Goal: Task Accomplishment & Management: Complete application form

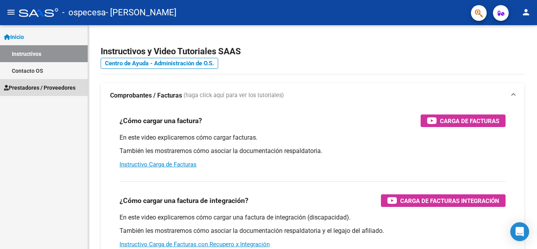
click at [44, 87] on span "Prestadores / Proveedores" at bounding box center [40, 87] width 72 height 9
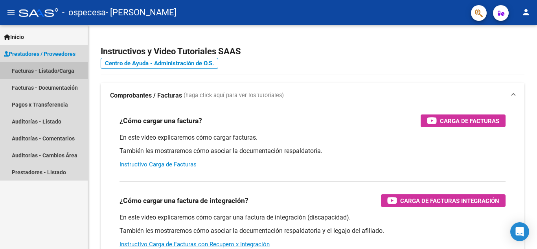
click at [44, 77] on link "Facturas - Listado/Carga" at bounding box center [44, 70] width 88 height 17
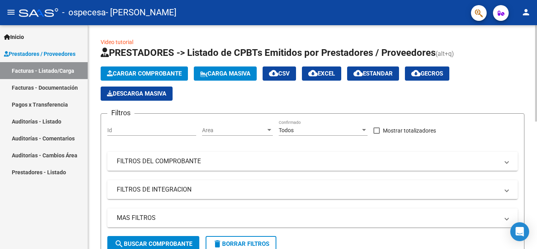
click at [151, 67] on button "Cargar Comprobante" at bounding box center [144, 73] width 87 height 14
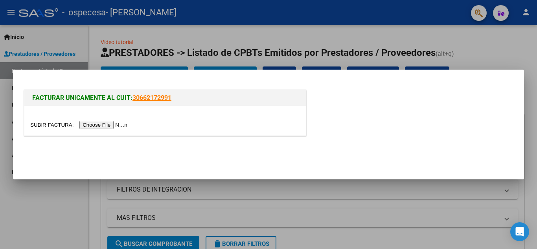
click at [121, 128] on input "file" at bounding box center [79, 125] width 99 height 8
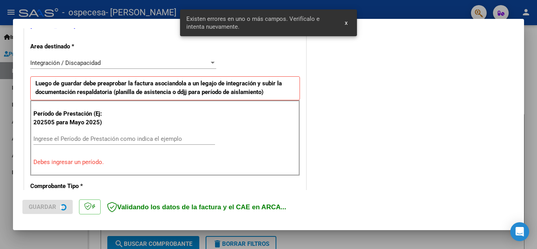
scroll to position [178, 0]
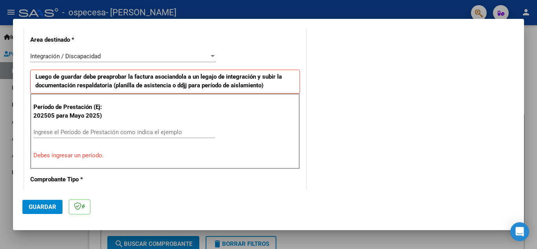
click at [64, 135] on input "Ingrese el Período de Prestación como indica el ejemplo" at bounding box center [124, 131] width 182 height 7
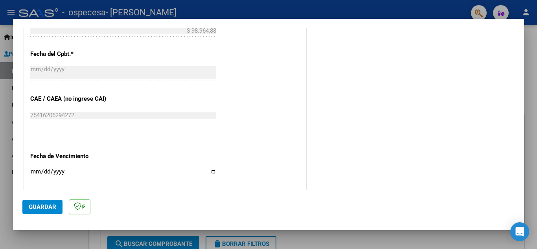
scroll to position [492, 0]
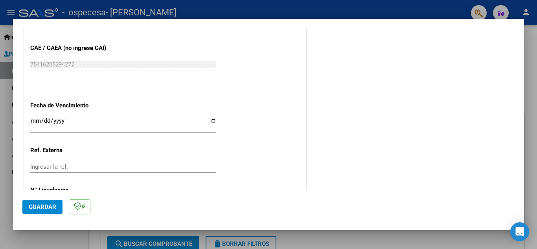
type input "202509"
click at [213, 120] on input "Ingresar la fecha" at bounding box center [123, 123] width 186 height 13
type input "2025-10-16"
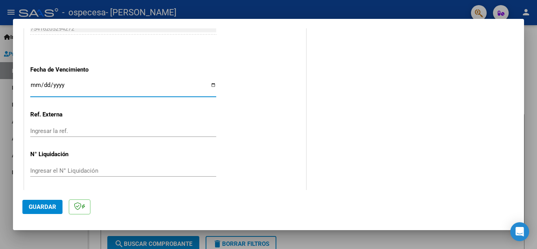
scroll to position [530, 0]
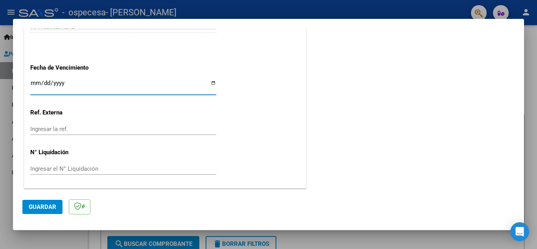
drag, startPoint x: 40, startPoint y: 204, endPoint x: 46, endPoint y: 198, distance: 8.6
click at [40, 204] on span "Guardar" at bounding box center [43, 206] width 28 height 7
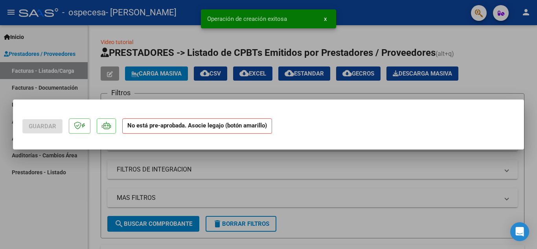
scroll to position [0, 0]
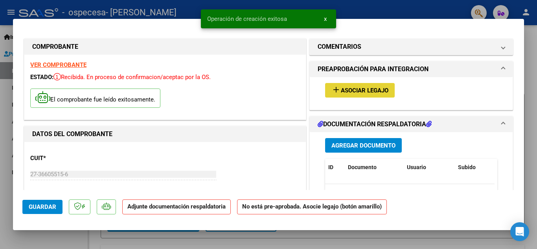
click at [359, 88] on span "Asociar Legajo" at bounding box center [365, 90] width 48 height 7
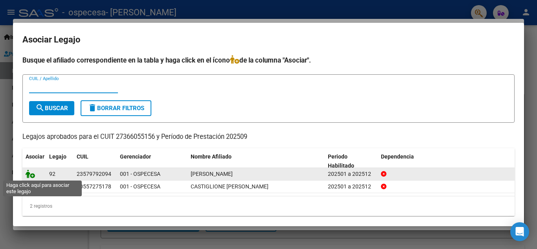
click at [32, 176] on icon at bounding box center [30, 173] width 9 height 9
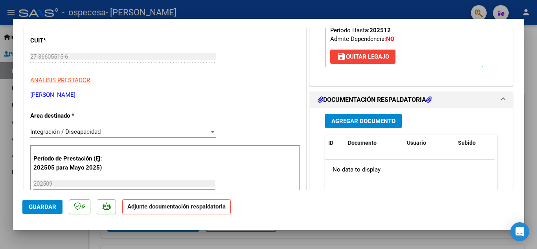
scroll to position [118, 0]
click at [357, 122] on span "Agregar Documento" at bounding box center [363, 120] width 64 height 7
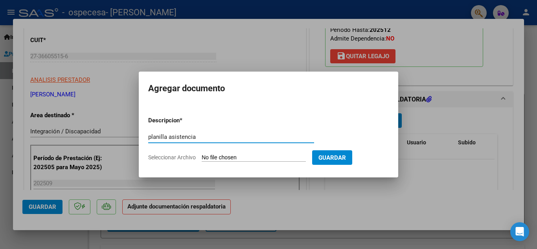
type input "planilla asistencia"
click at [264, 154] on input "Seleccionar Archivo" at bounding box center [254, 157] width 104 height 7
type input "C:\fakepath\ZUCCHI GIANNA PLANILLA SEPTIEMBRE.pdf"
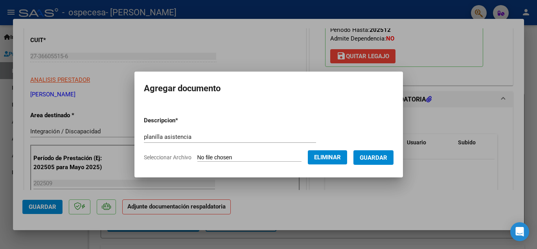
click at [381, 155] on span "Guardar" at bounding box center [374, 157] width 28 height 7
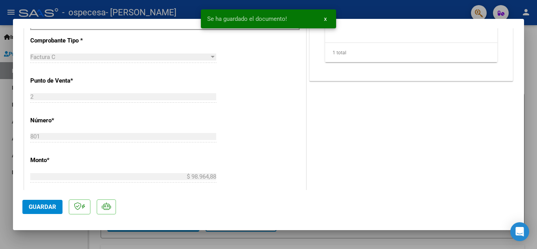
scroll to position [314, 0]
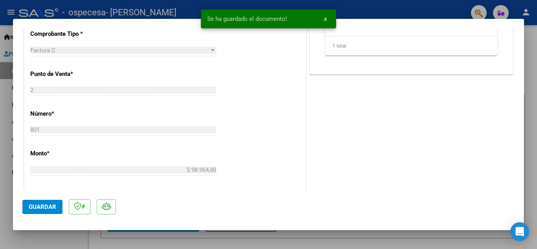
click at [38, 203] on span "Guardar" at bounding box center [43, 206] width 28 height 7
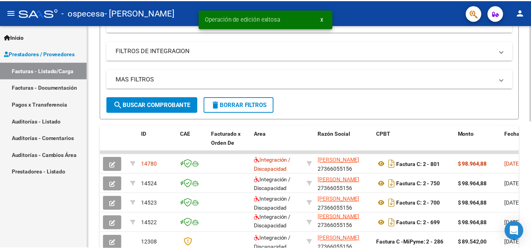
scroll to position [157, 0]
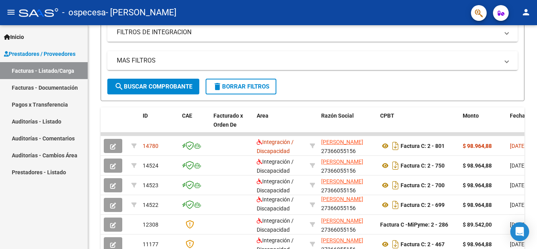
click at [524, 11] on mat-icon "person" at bounding box center [525, 11] width 9 height 9
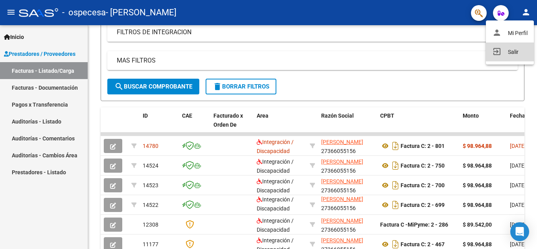
click at [502, 51] on button "exit_to_app Salir" at bounding box center [510, 51] width 48 height 19
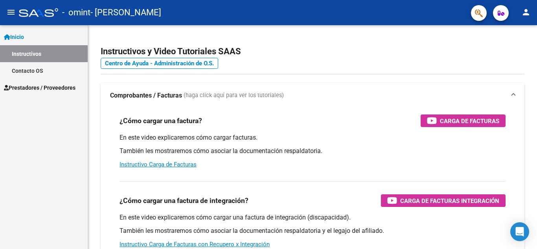
click at [59, 91] on span "Prestadores / Proveedores" at bounding box center [40, 87] width 72 height 9
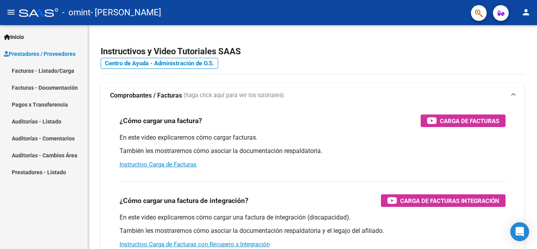
click at [47, 70] on link "Facturas - Listado/Carga" at bounding box center [44, 70] width 88 height 17
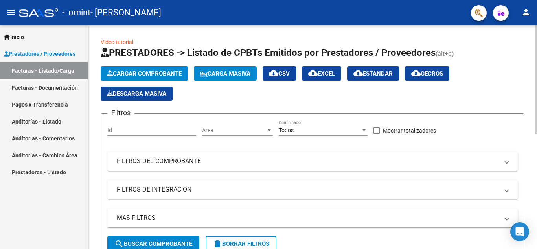
click at [161, 73] on span "Cargar Comprobante" at bounding box center [144, 73] width 75 height 7
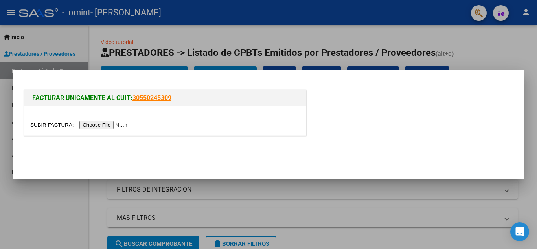
click at [106, 127] on input "file" at bounding box center [79, 125] width 99 height 8
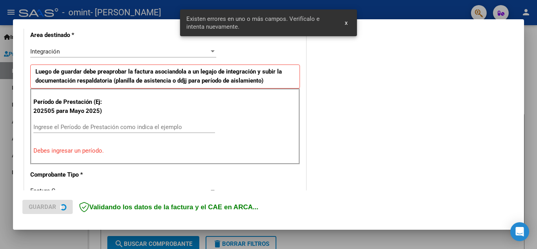
scroll to position [193, 0]
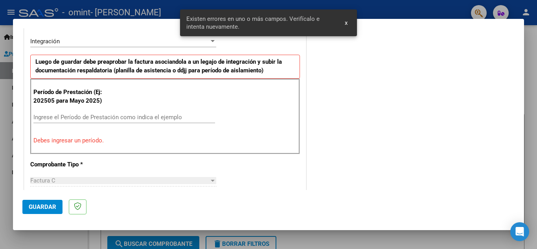
click at [147, 119] on input "Ingrese el Período de Prestación como indica el ejemplo" at bounding box center [124, 117] width 182 height 7
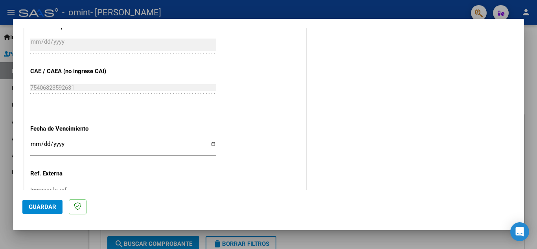
scroll to position [507, 0]
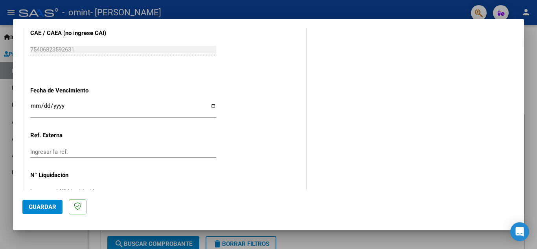
type input "202509"
click at [210, 106] on input "Ingresar la fecha" at bounding box center [123, 109] width 186 height 13
type input "[DATE]"
click at [44, 206] on span "Guardar" at bounding box center [43, 206] width 28 height 7
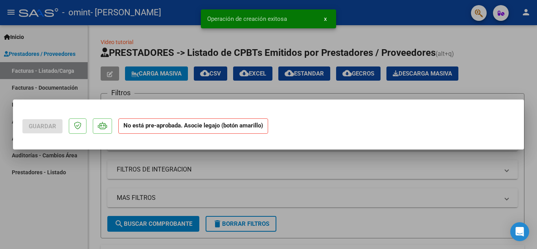
scroll to position [0, 0]
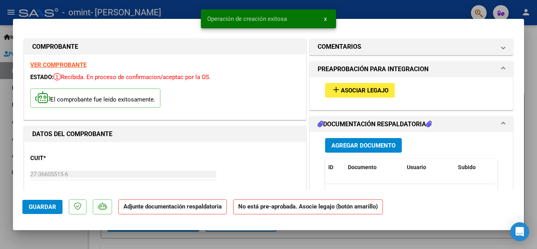
click at [358, 87] on span "Asociar Legajo" at bounding box center [365, 90] width 48 height 7
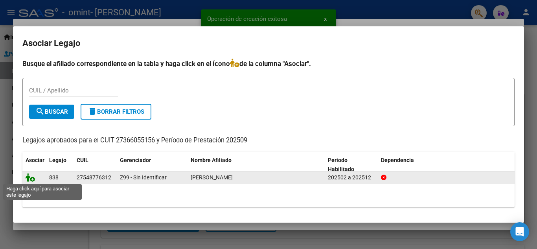
click at [29, 178] on icon at bounding box center [30, 177] width 9 height 9
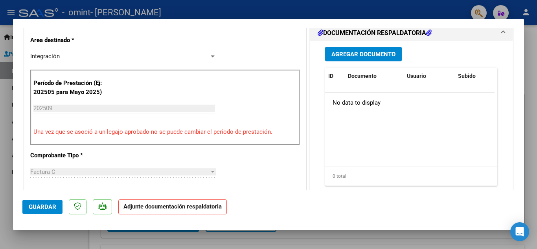
scroll to position [196, 0]
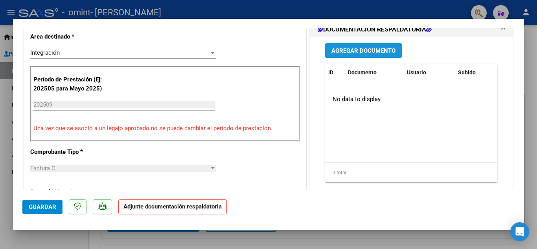
click at [368, 48] on span "Agregar Documento" at bounding box center [363, 50] width 64 height 7
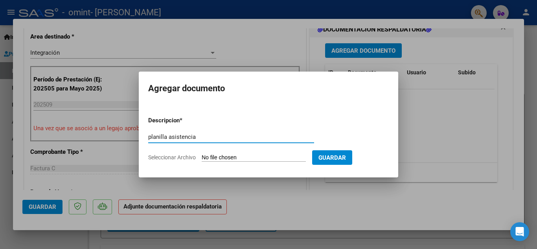
type input "planilla asistencia"
click at [227, 157] on input "Seleccionar Archivo" at bounding box center [254, 157] width 104 height 7
type input "C:\fakepath\[PERSON_NAME] SEPTIEMBRE.pdf"
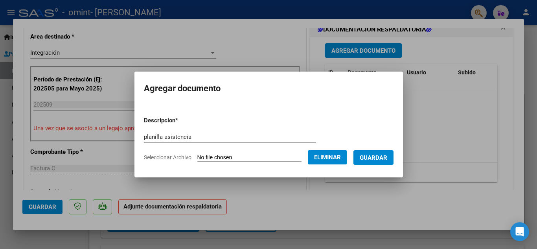
click at [385, 162] on button "Guardar" at bounding box center [373, 157] width 40 height 15
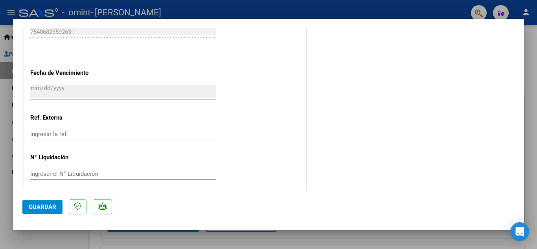
scroll to position [542, 0]
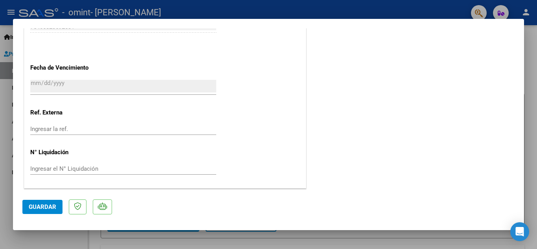
click at [48, 207] on span "Guardar" at bounding box center [43, 206] width 28 height 7
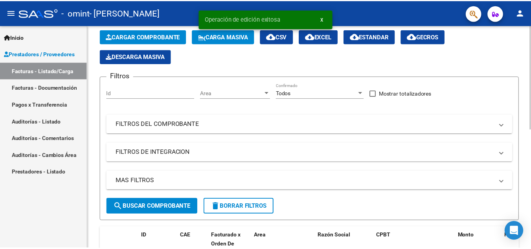
scroll to position [118, 0]
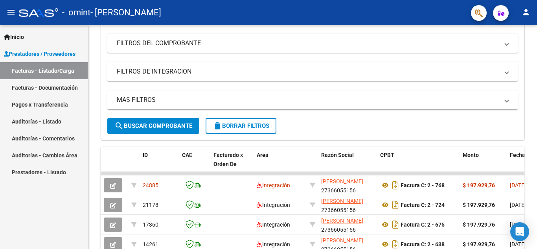
click at [526, 14] on mat-icon "person" at bounding box center [525, 11] width 9 height 9
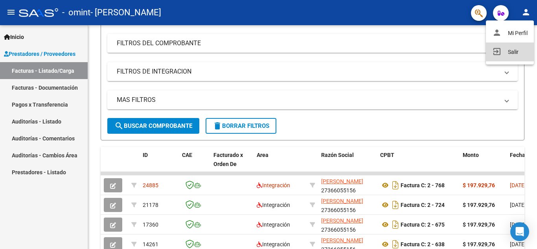
click at [511, 49] on button "exit_to_app Salir" at bounding box center [510, 51] width 48 height 19
